Goal: Information Seeking & Learning: Learn about a topic

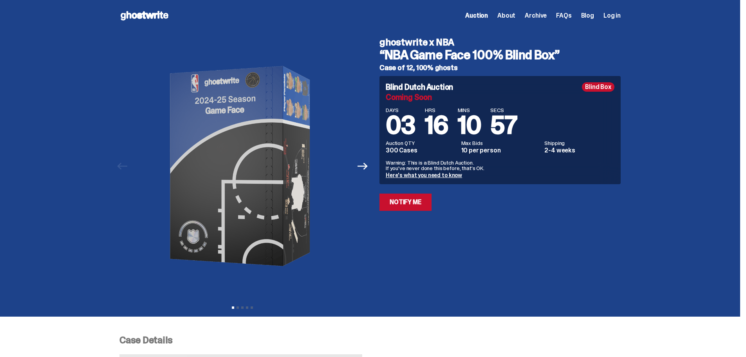
click at [446, 177] on link "Here's what you need to know" at bounding box center [424, 174] width 76 height 7
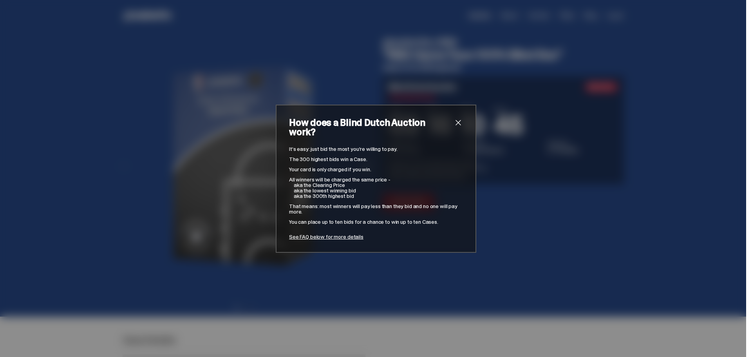
click at [331, 233] on link "See FAQ below for more details" at bounding box center [326, 236] width 74 height 7
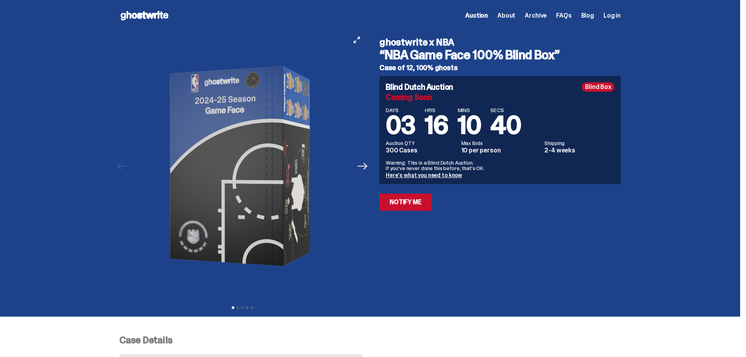
click at [365, 166] on icon "Next" at bounding box center [362, 165] width 10 height 7
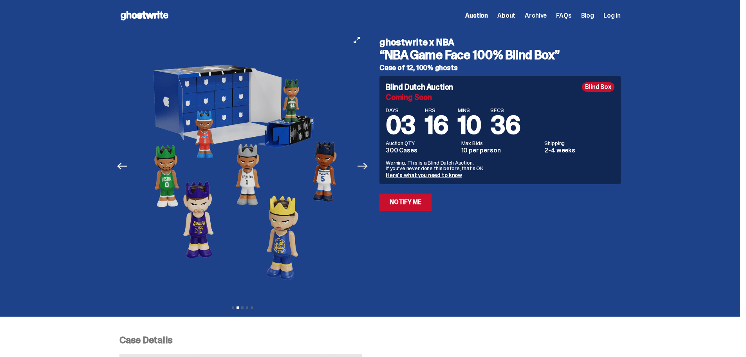
click at [365, 166] on icon "Next" at bounding box center [362, 165] width 10 height 7
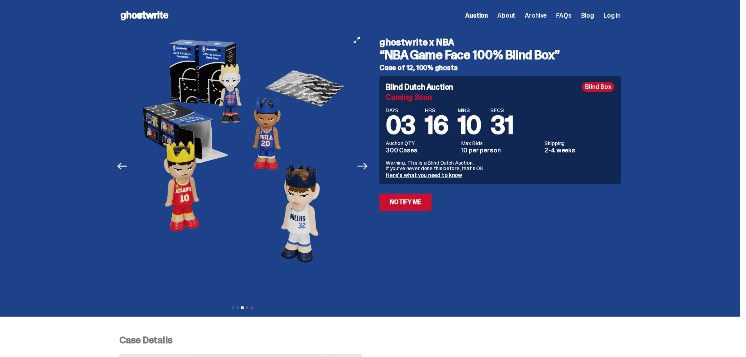
click at [365, 166] on icon "Next" at bounding box center [362, 165] width 10 height 7
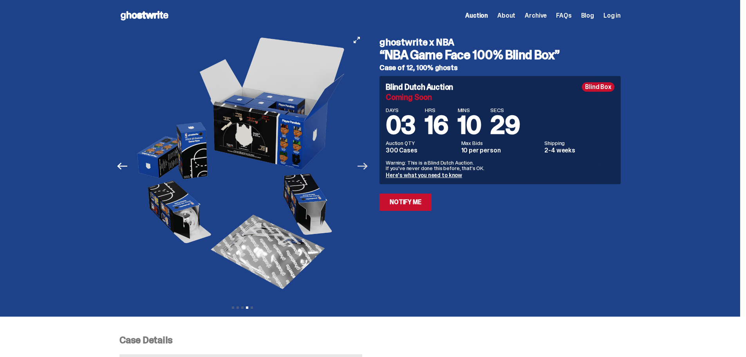
click at [365, 166] on icon "Next" at bounding box center [362, 165] width 10 height 7
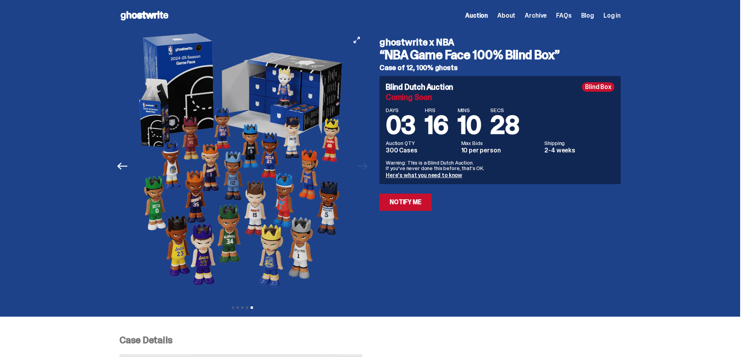
click at [365, 166] on div at bounding box center [242, 165] width 246 height 269
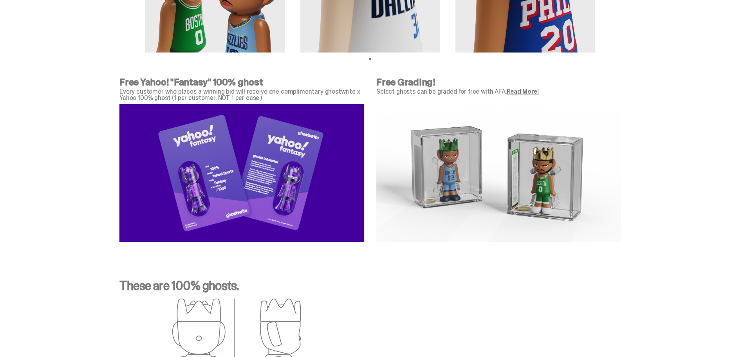
scroll to position [2479, 0]
